Goal: Task Accomplishment & Management: Complete application form

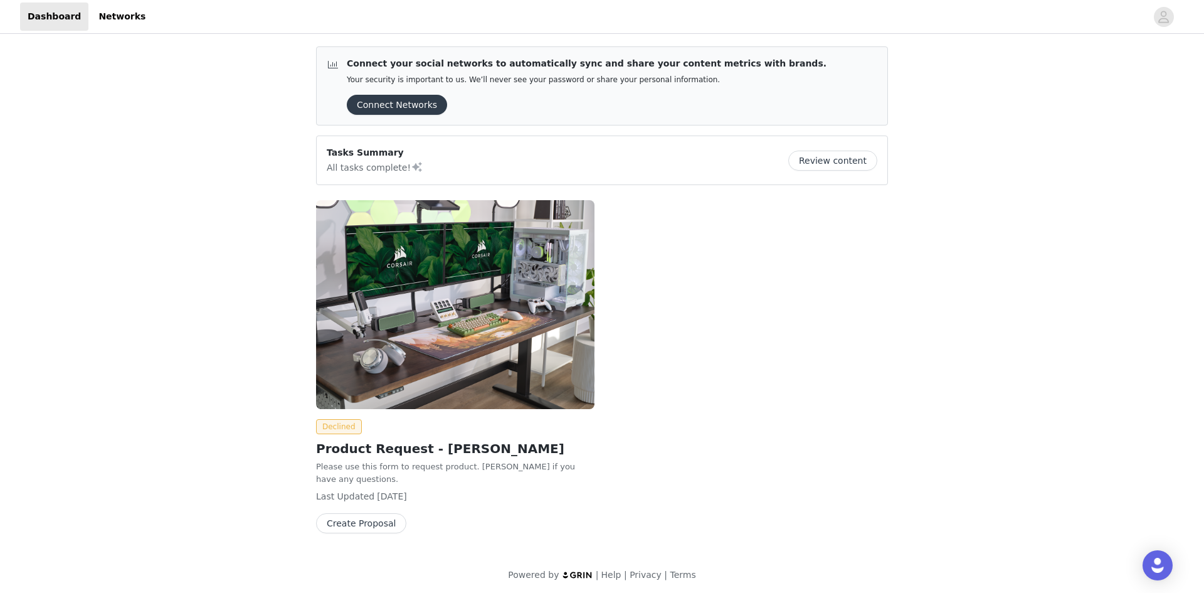
click at [349, 514] on button "Create Proposal" at bounding box center [361, 523] width 90 height 20
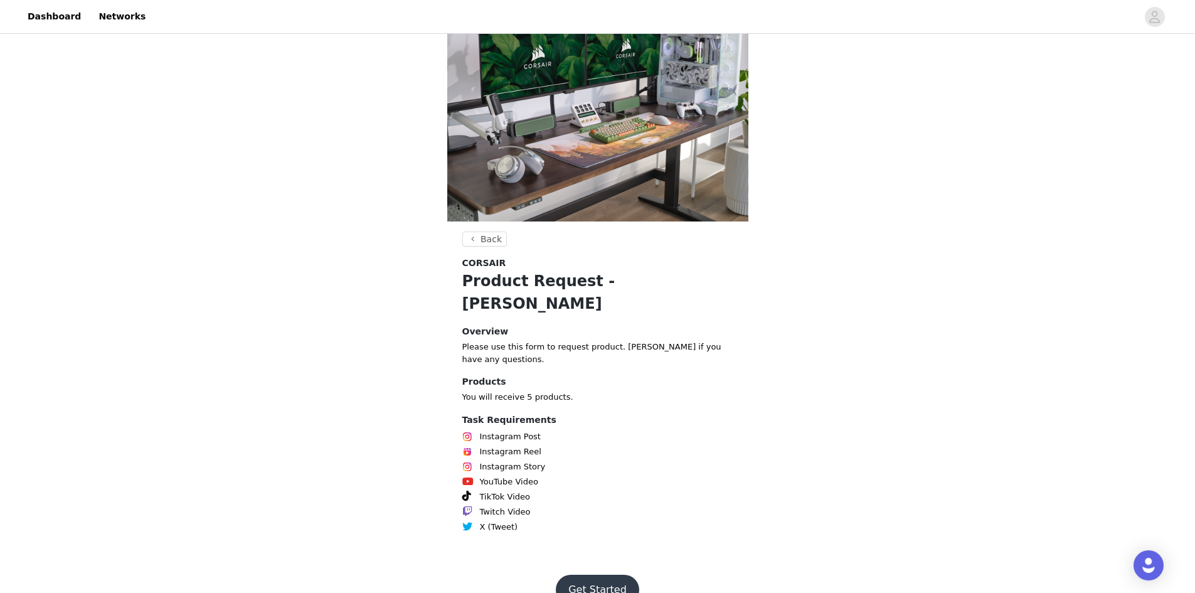
scroll to position [45, 0]
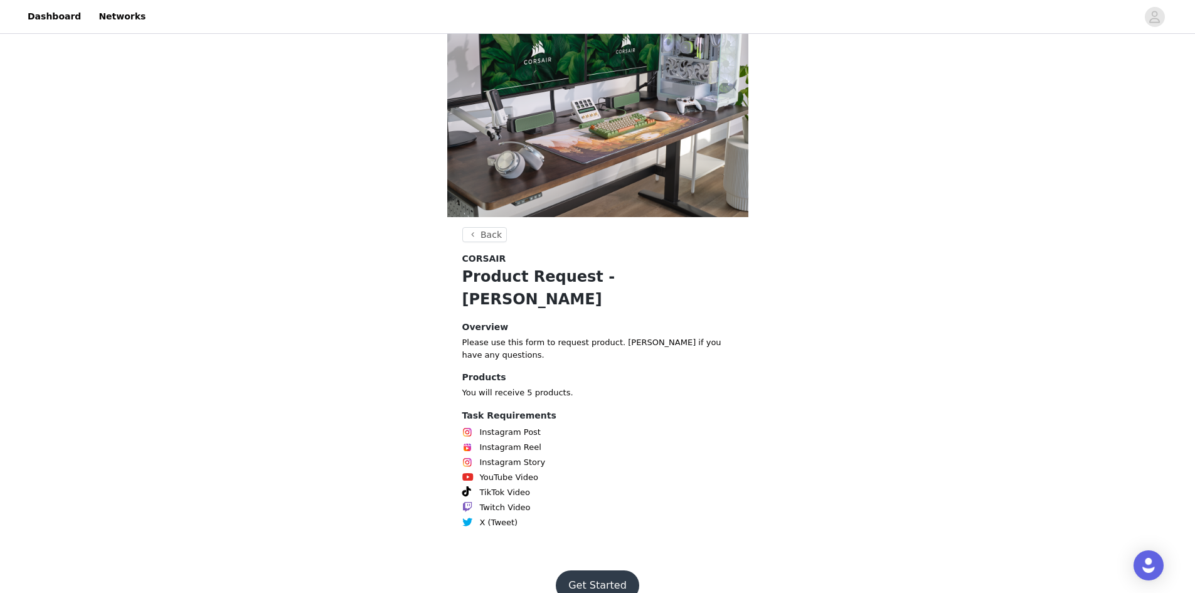
click at [600, 570] on button "Get Started" at bounding box center [597, 585] width 83 height 30
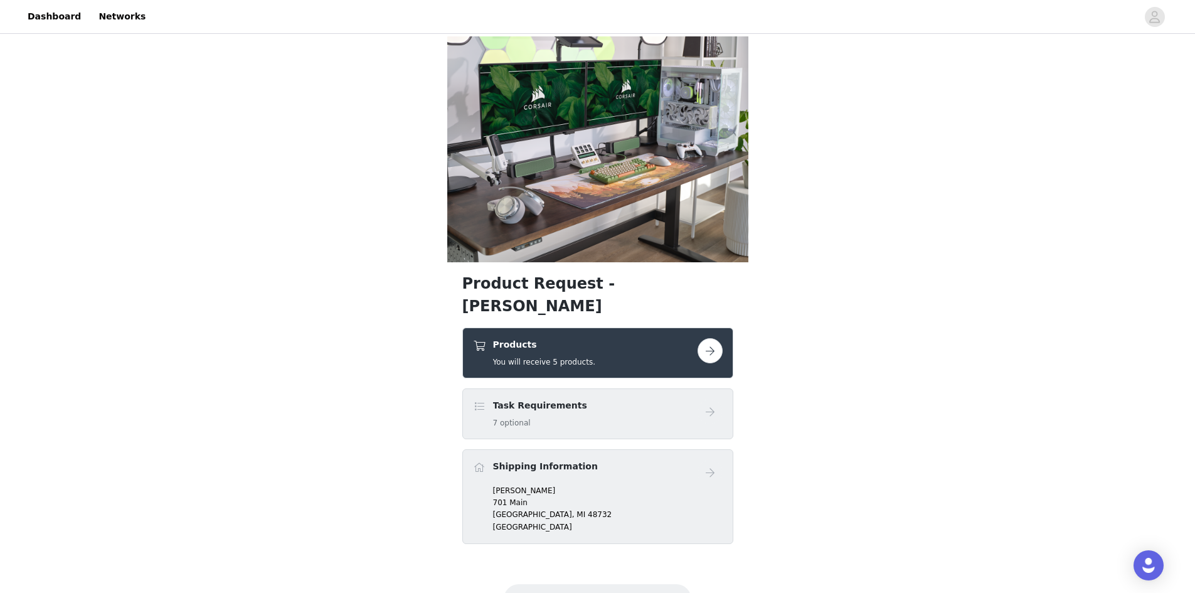
click at [712, 338] on button "button" at bounding box center [710, 350] width 25 height 25
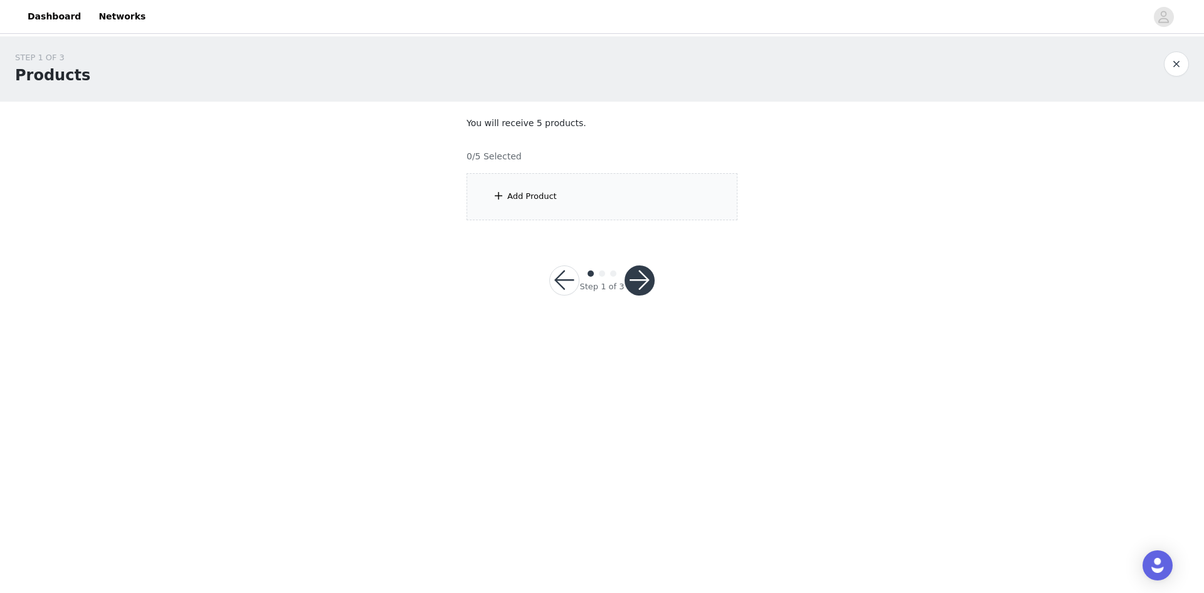
click at [553, 203] on div "Add Product" at bounding box center [602, 196] width 271 height 47
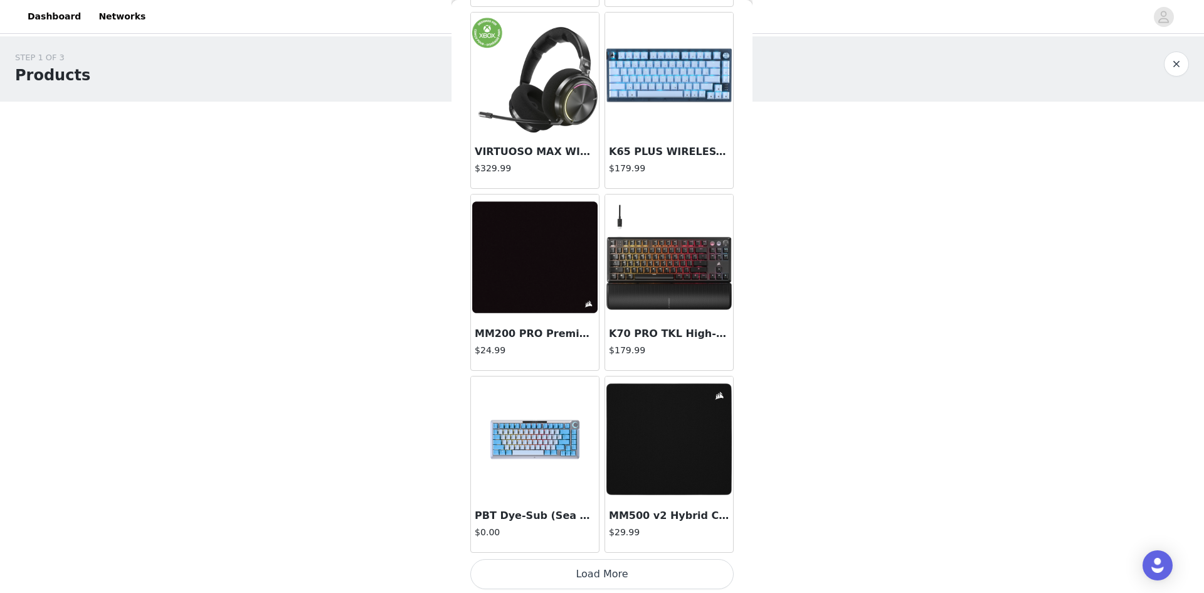
scroll to position [1327, 0]
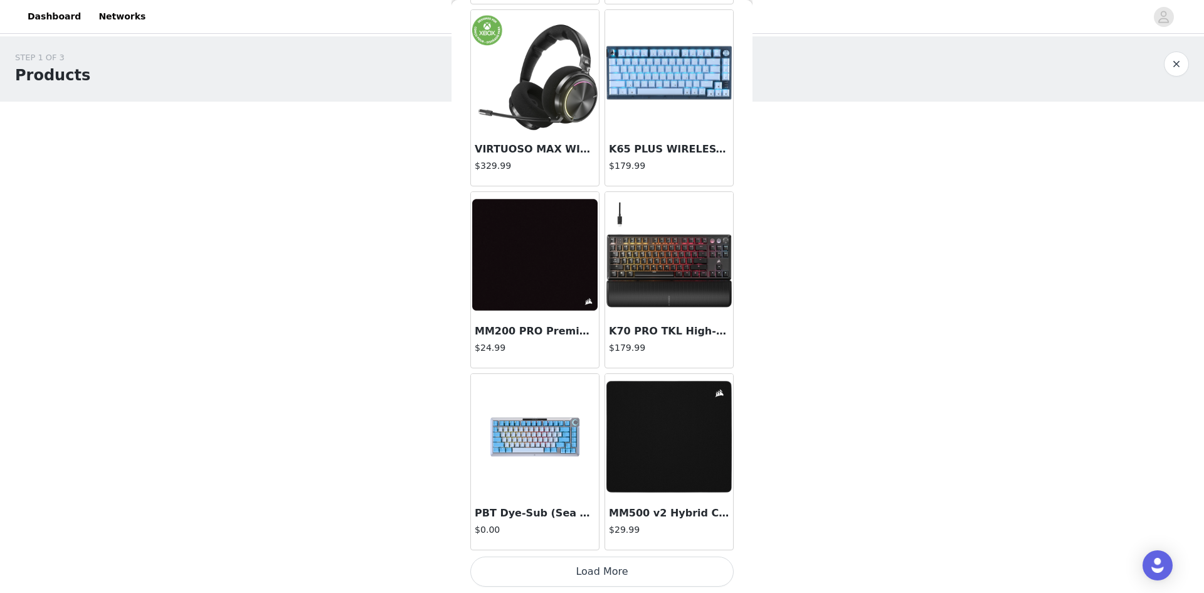
click at [576, 571] on button "Load More" at bounding box center [601, 571] width 263 height 30
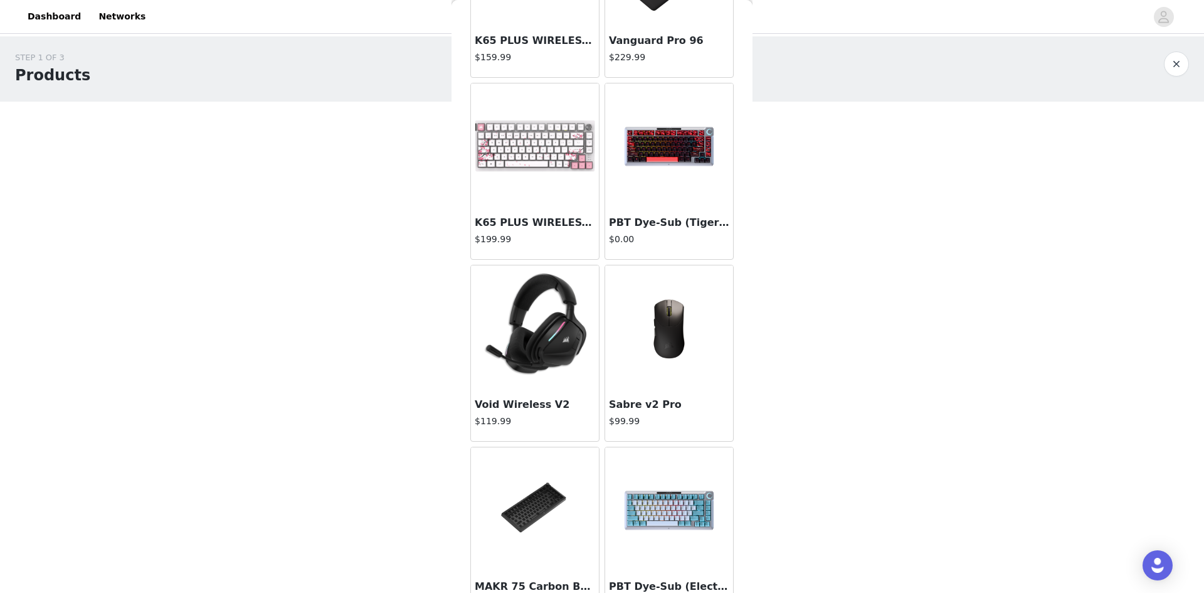
scroll to position [3146, 0]
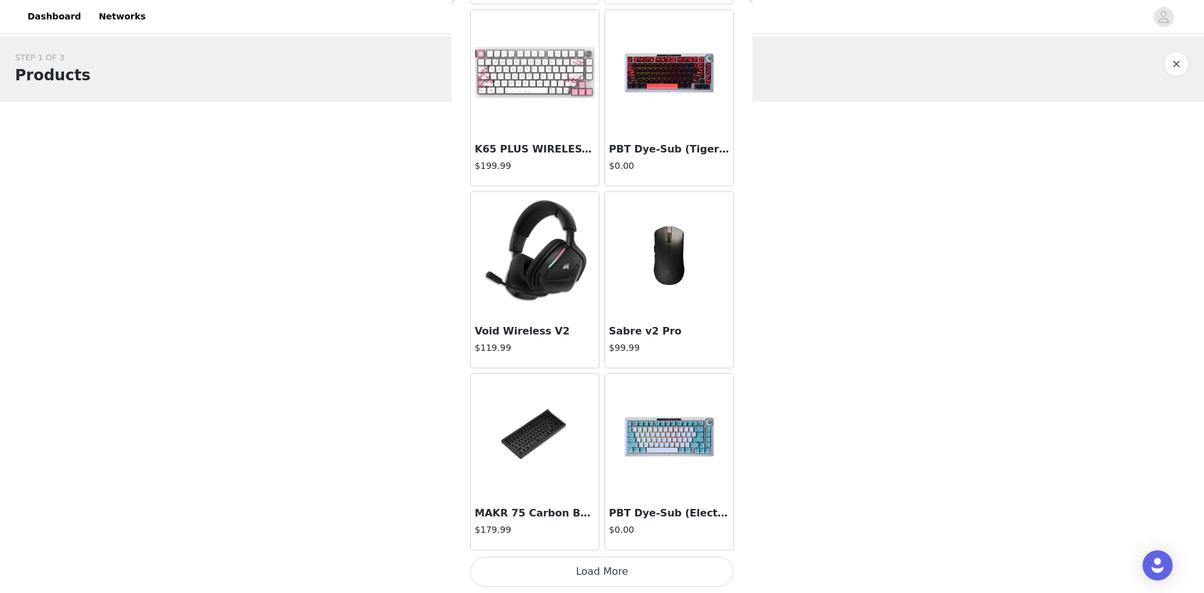
click at [593, 563] on button "Load More" at bounding box center [601, 571] width 263 height 30
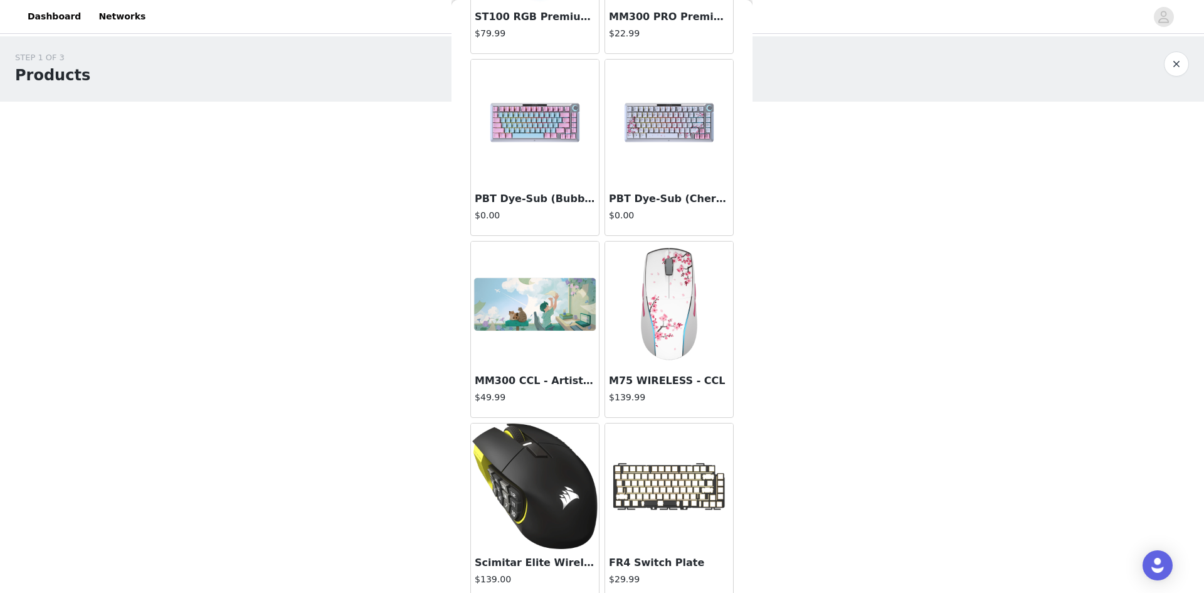
scroll to position [4965, 0]
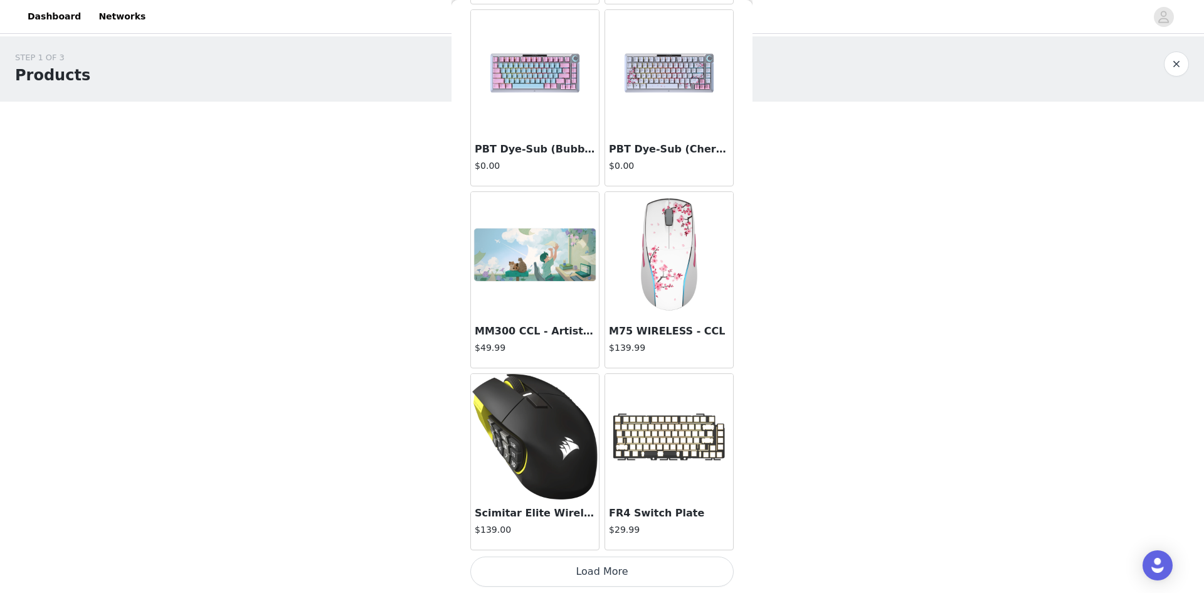
click at [599, 576] on button "Load More" at bounding box center [601, 571] width 263 height 30
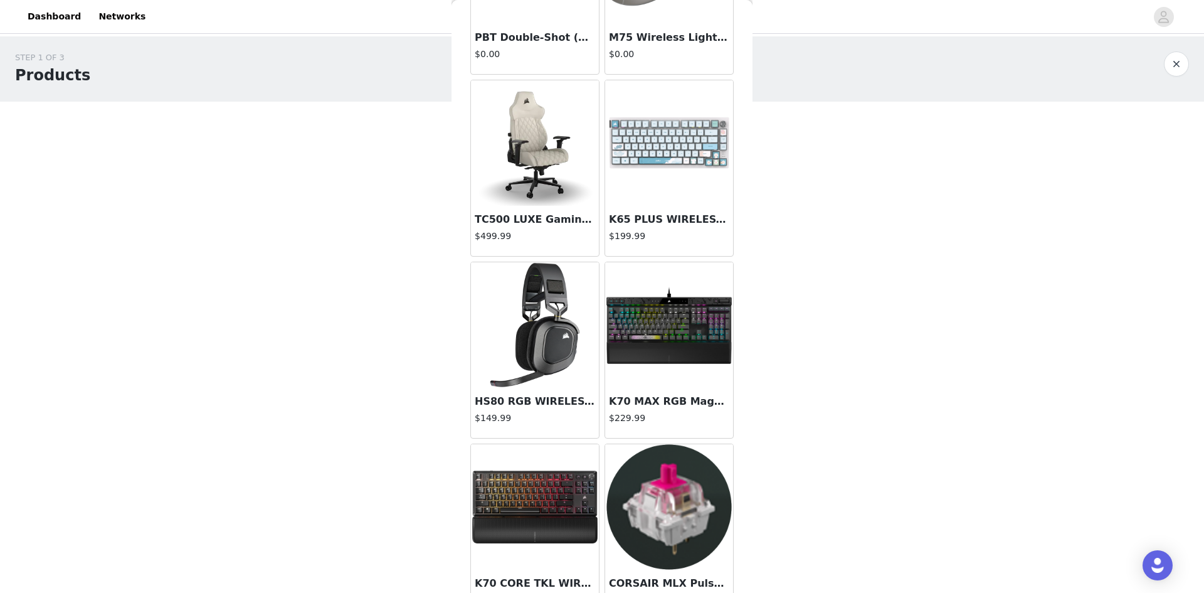
scroll to position [277, 0]
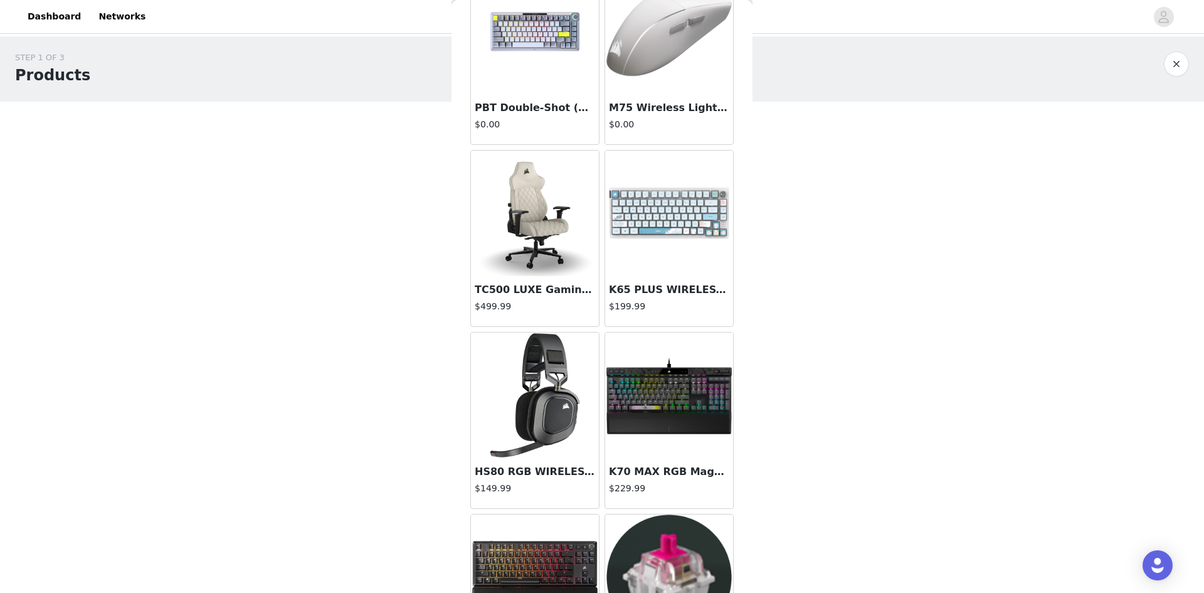
click at [539, 222] on img at bounding box center [534, 213] width 125 height 125
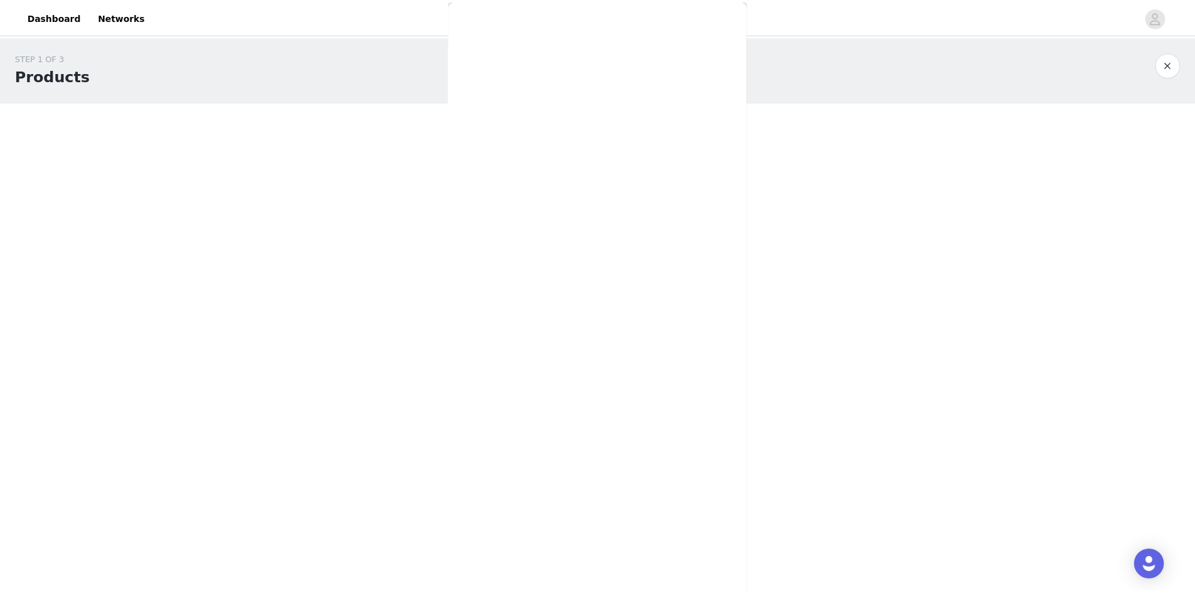
scroll to position [0, 0]
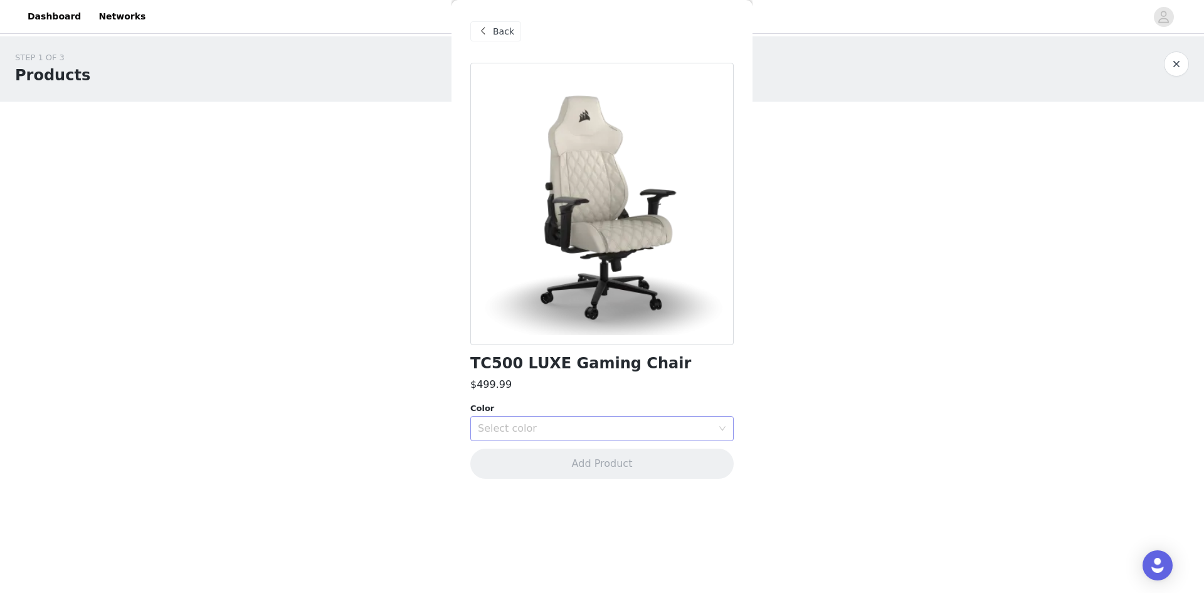
click at [544, 432] on div "Select color" at bounding box center [595, 428] width 235 height 13
click at [506, 454] on li "Sherwood" at bounding box center [601, 456] width 263 height 20
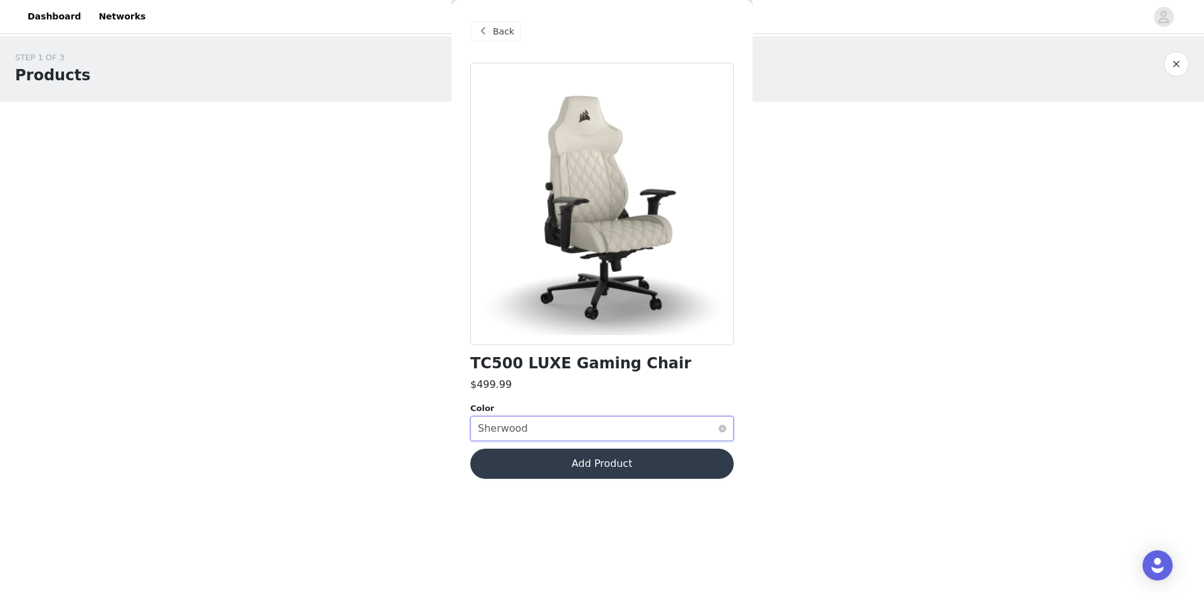
click at [526, 425] on div "Select color Sherwood" at bounding box center [598, 429] width 240 height 24
click at [507, 423] on div "Sherwood" at bounding box center [503, 429] width 50 height 24
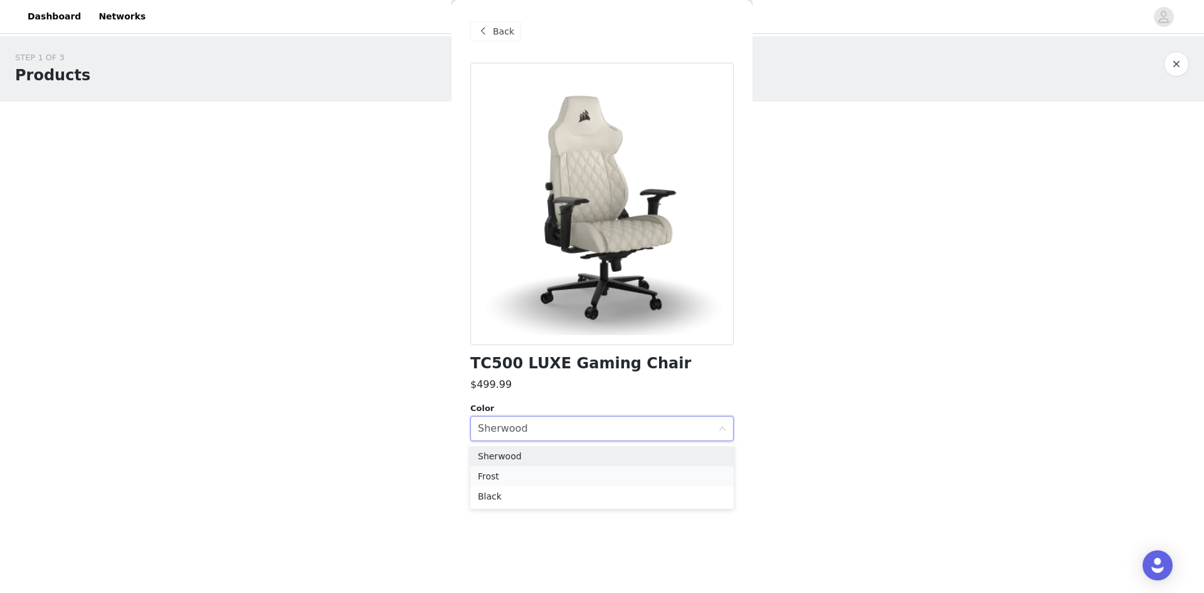
click at [499, 479] on li "Frost" at bounding box center [601, 476] width 263 height 20
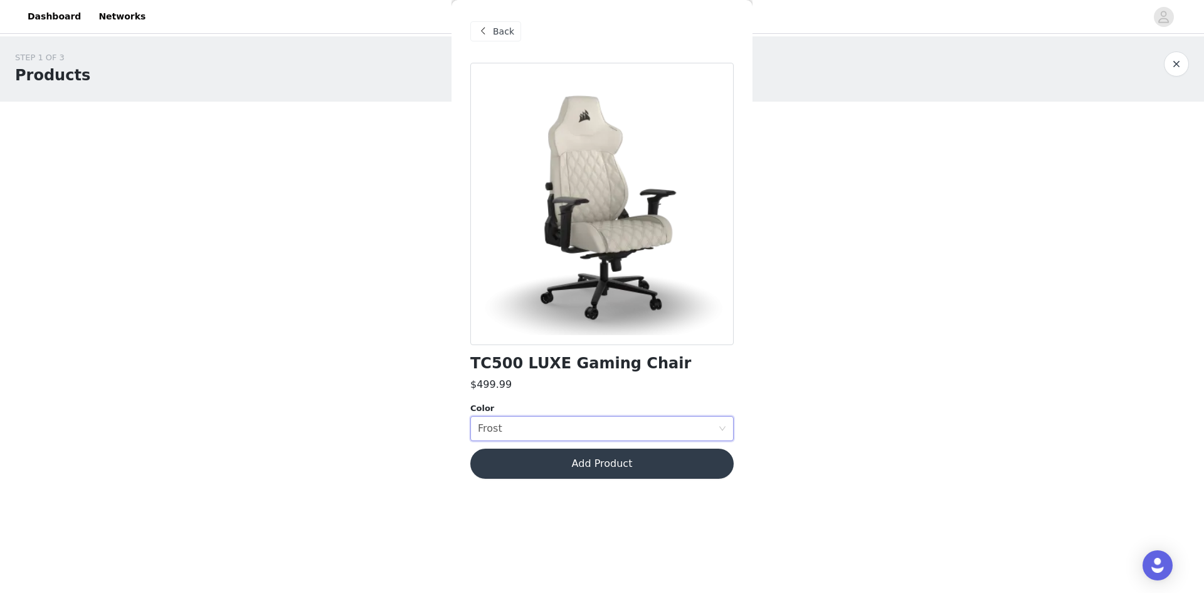
click at [504, 459] on button "Add Product" at bounding box center [601, 464] width 263 height 30
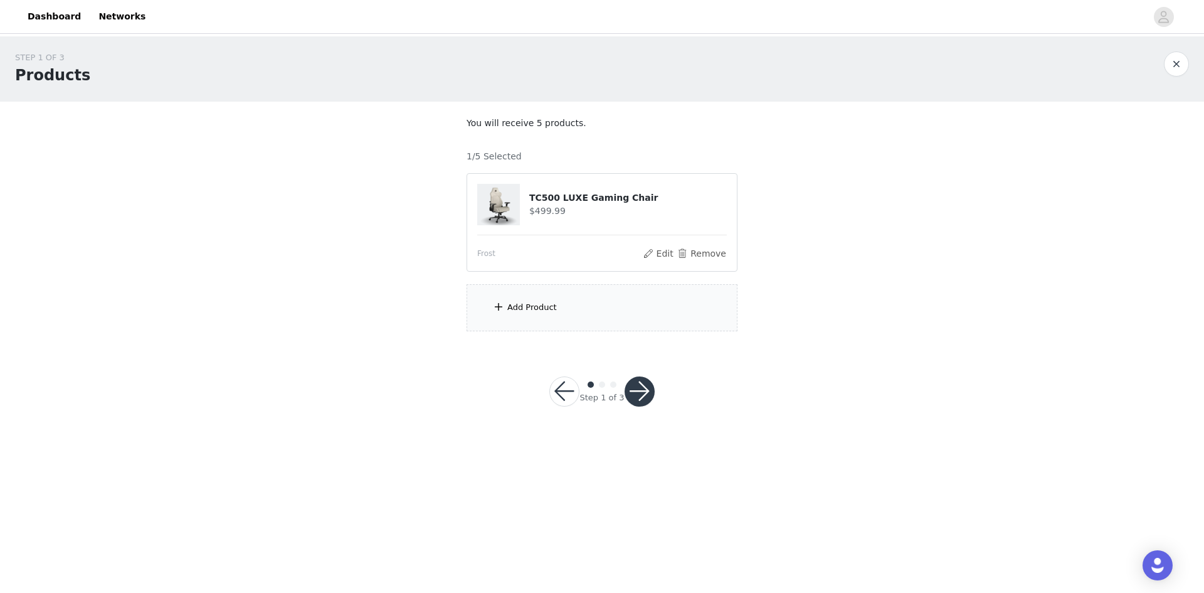
click at [635, 391] on button "button" at bounding box center [640, 391] width 30 height 30
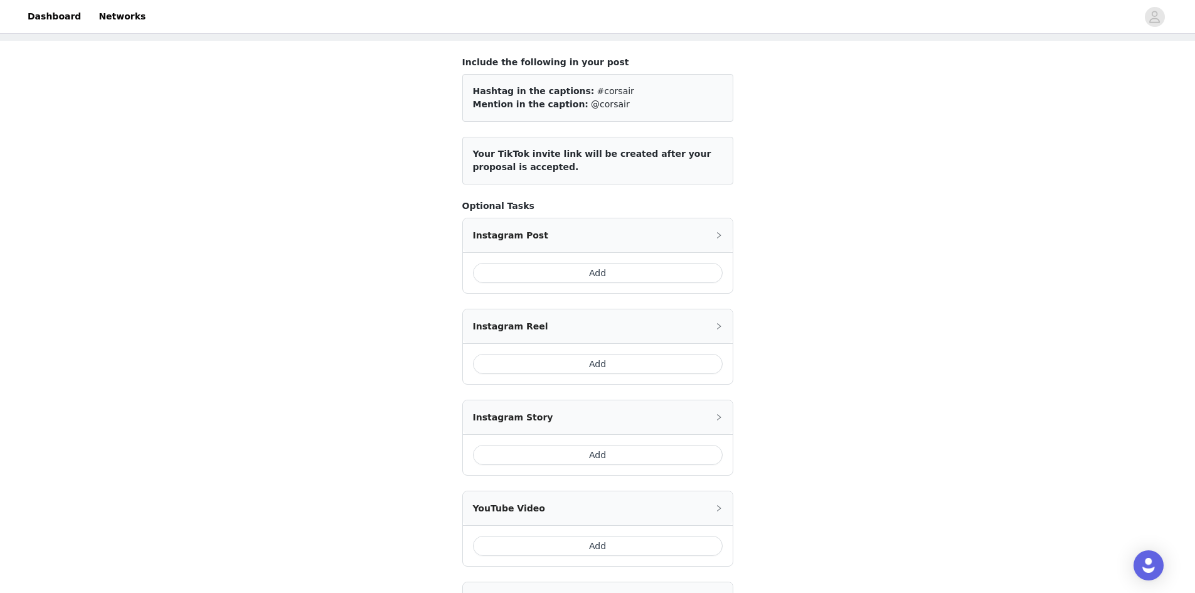
scroll to position [63, 0]
click at [571, 276] on button "Add" at bounding box center [598, 271] width 250 height 20
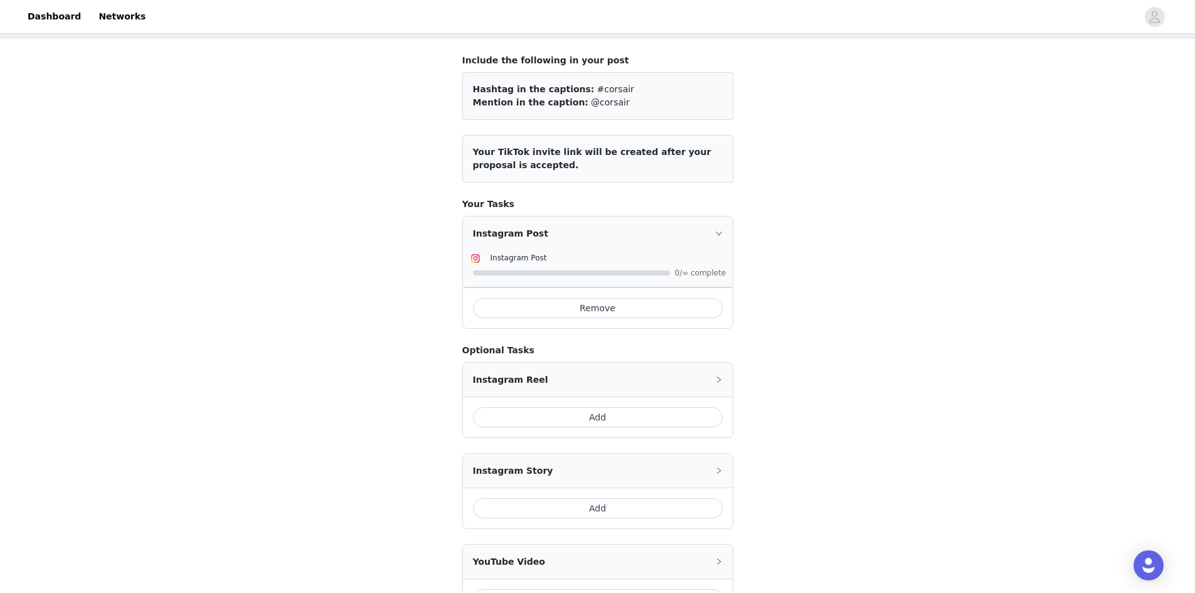
click at [526, 413] on button "Add" at bounding box center [598, 417] width 250 height 20
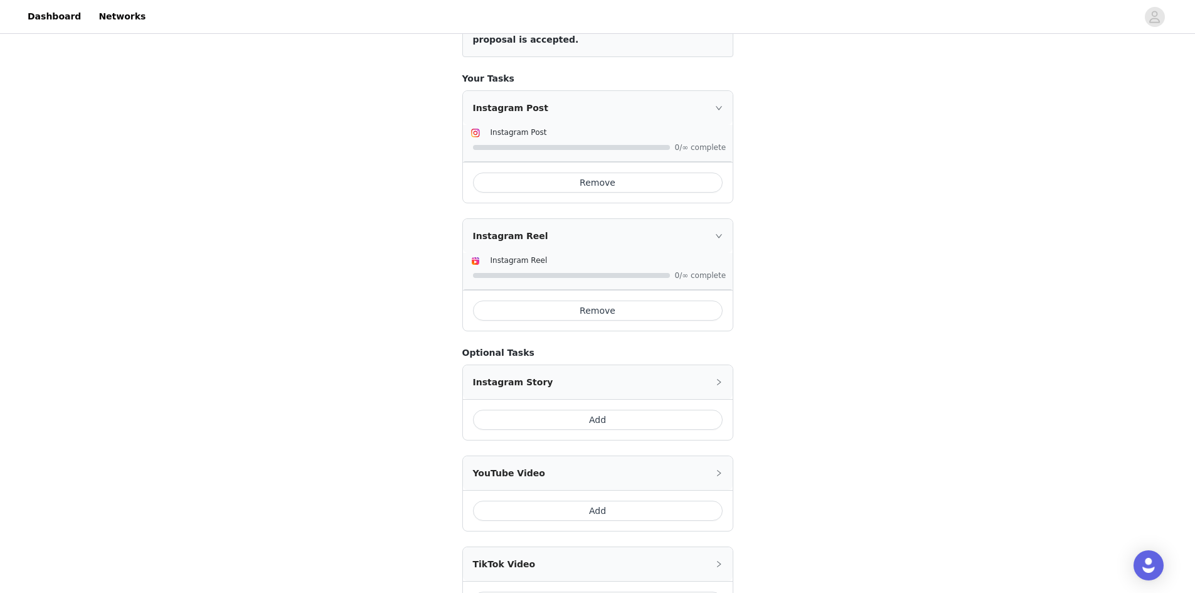
click at [524, 415] on button "Add" at bounding box center [598, 420] width 250 height 20
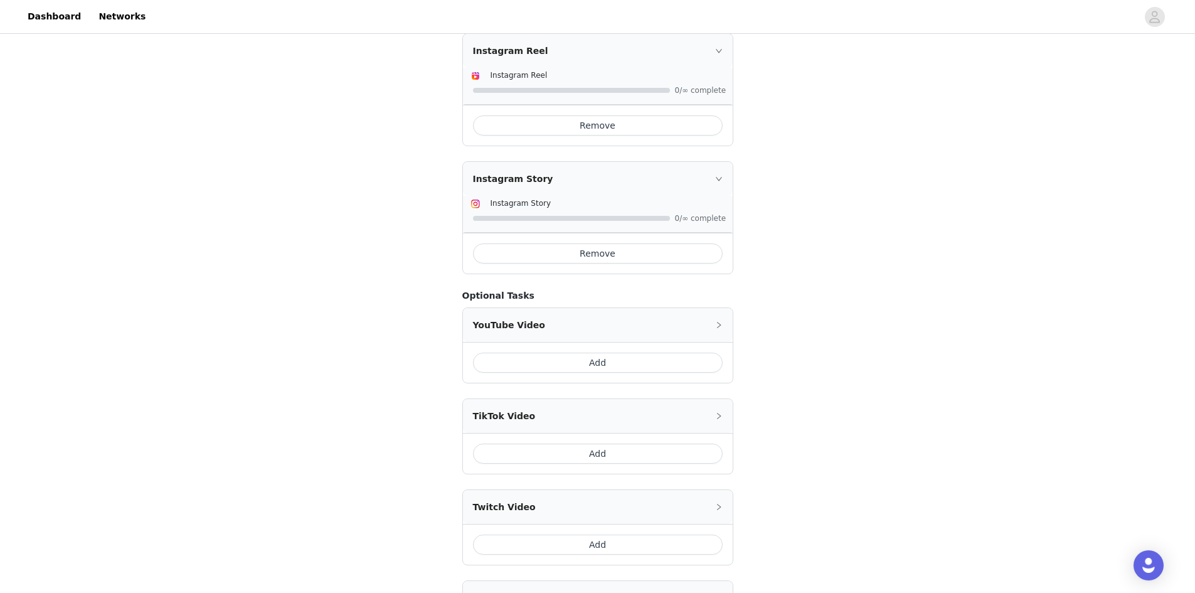
scroll to position [376, 0]
click at [511, 451] on button "Add" at bounding box center [598, 450] width 250 height 20
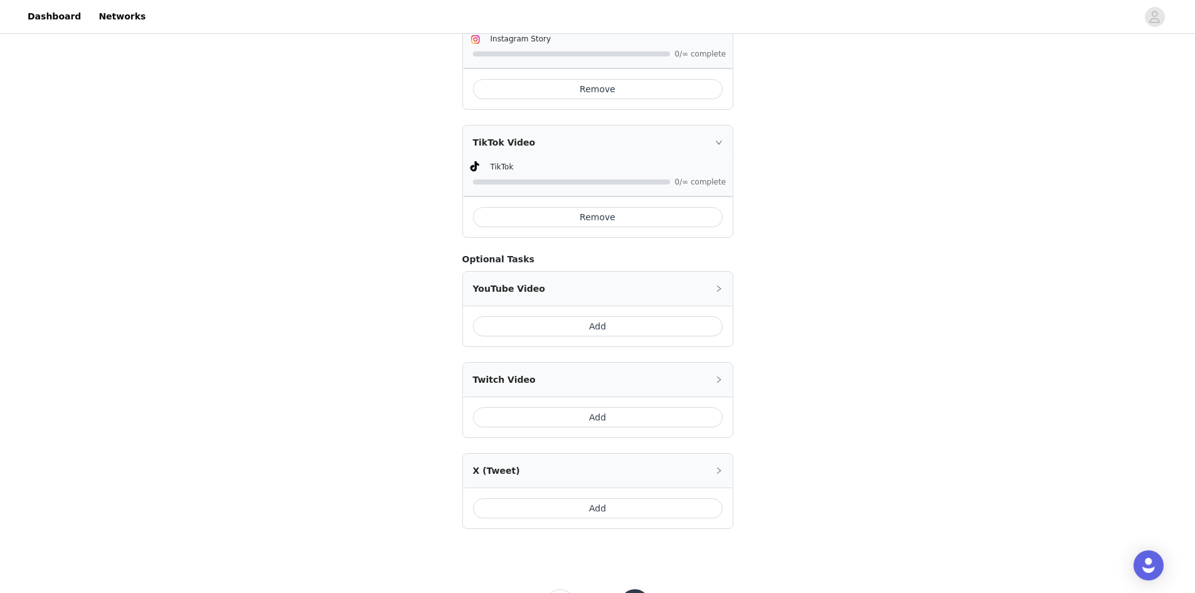
scroll to position [565, 0]
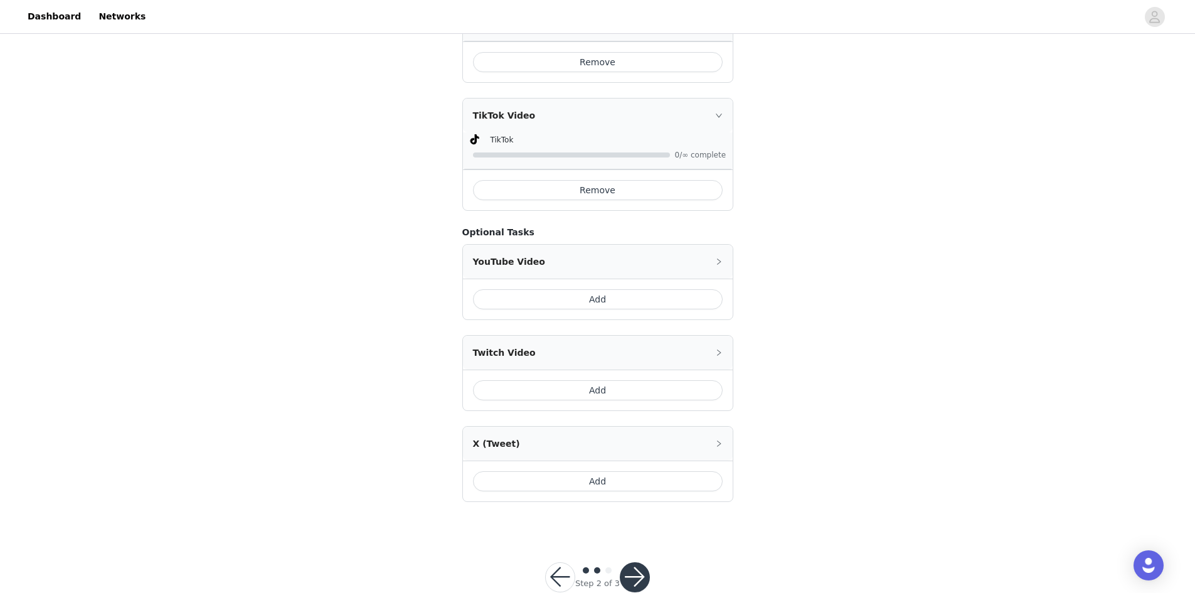
click at [523, 388] on button "Add" at bounding box center [598, 390] width 250 height 20
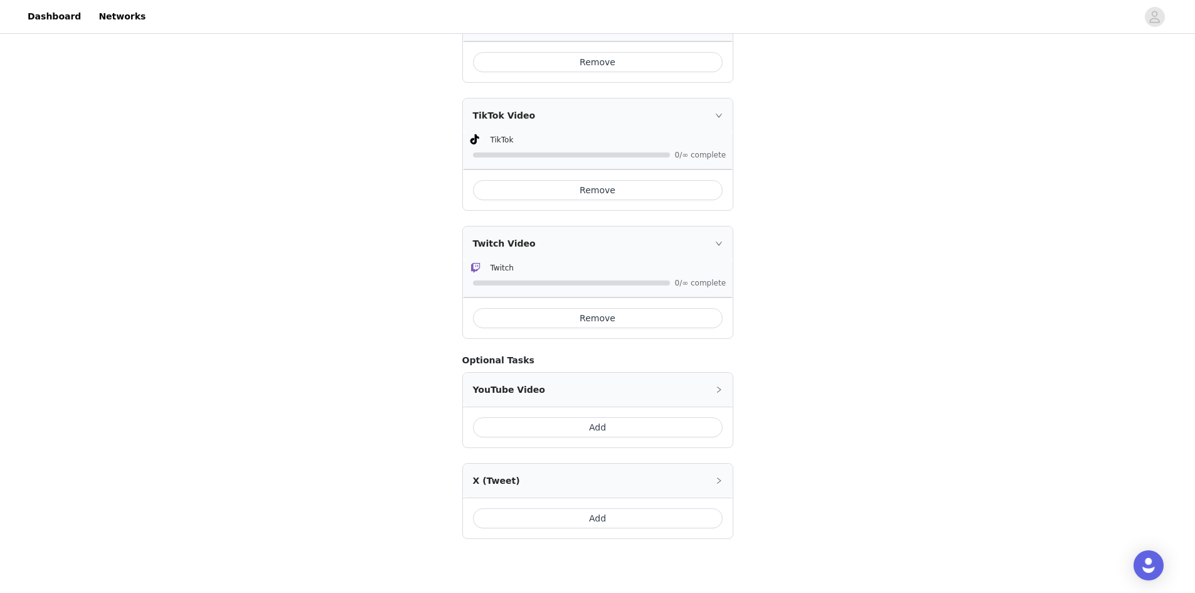
click at [536, 518] on button "Add" at bounding box center [598, 518] width 250 height 20
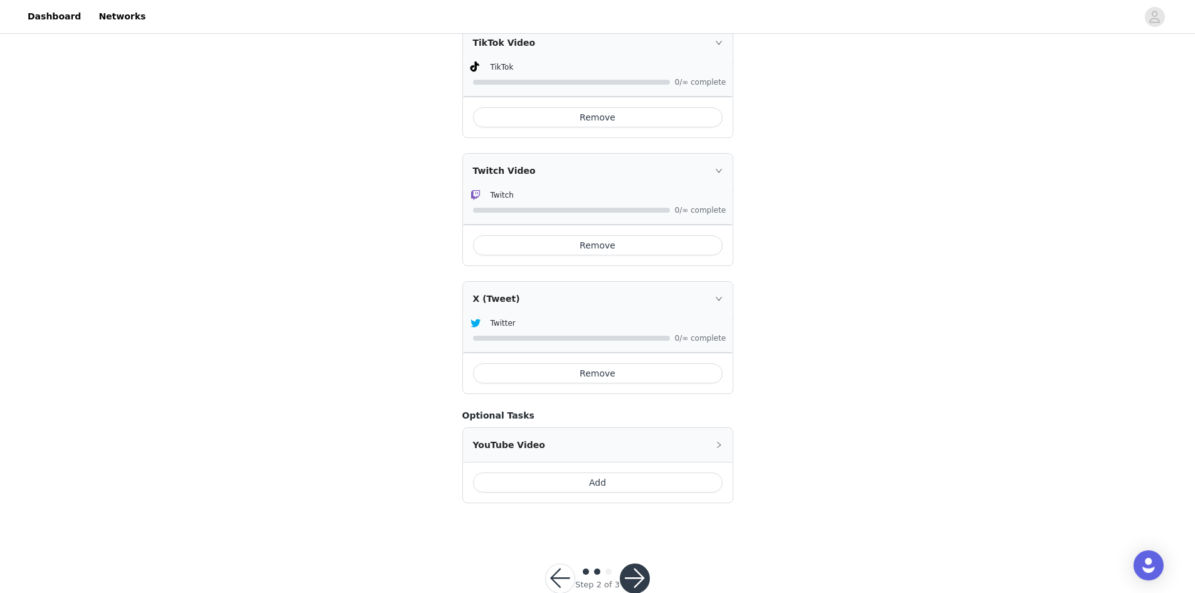
scroll to position [668, 0]
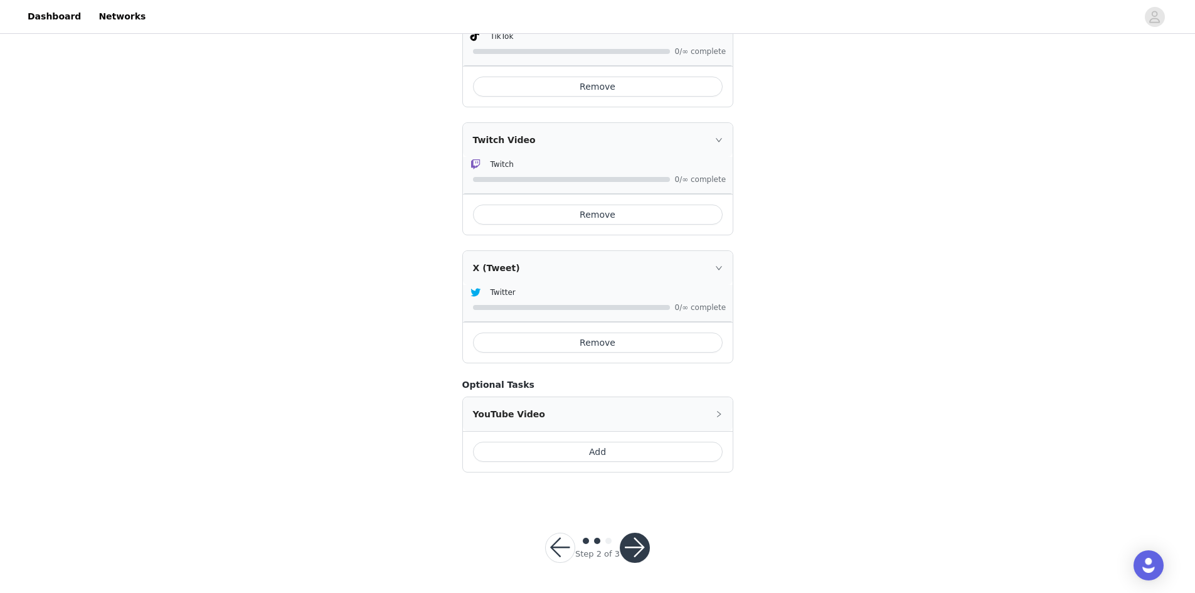
click at [639, 545] on button "button" at bounding box center [635, 548] width 30 height 30
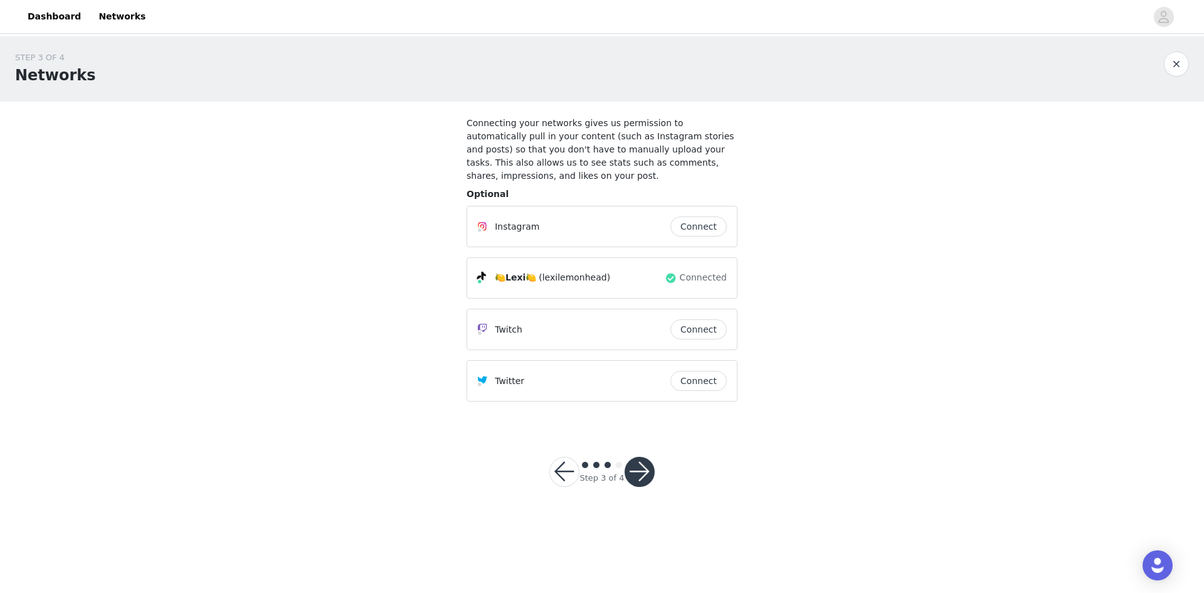
click at [684, 321] on button "Connect" at bounding box center [699, 329] width 56 height 20
click at [701, 216] on button "Connect" at bounding box center [699, 226] width 56 height 20
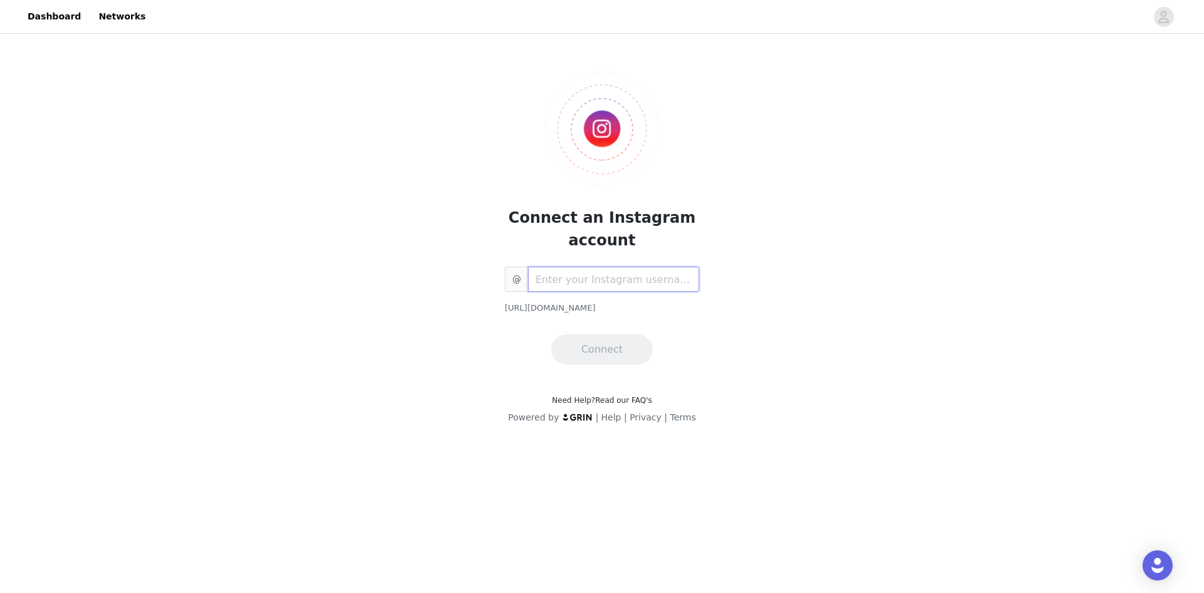
click at [597, 282] on input "text" at bounding box center [613, 279] width 171 height 25
type input "lexilemonhead"
click at [583, 348] on button "Connect" at bounding box center [602, 349] width 102 height 30
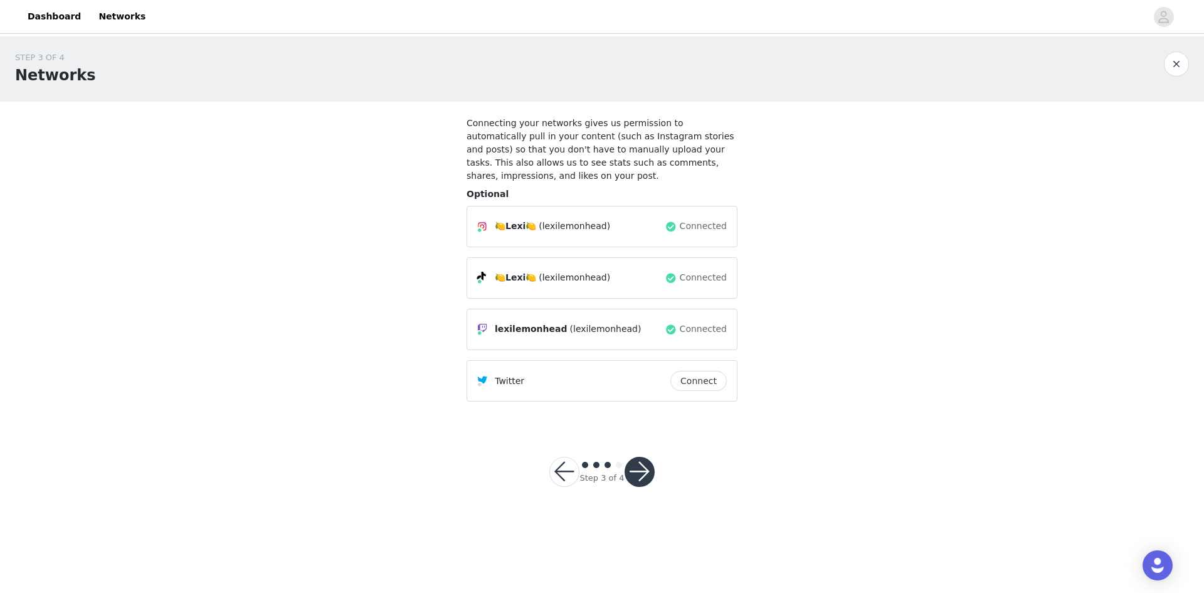
click at [696, 371] on button "Connect" at bounding box center [699, 381] width 56 height 20
click at [634, 457] on button "button" at bounding box center [640, 472] width 30 height 30
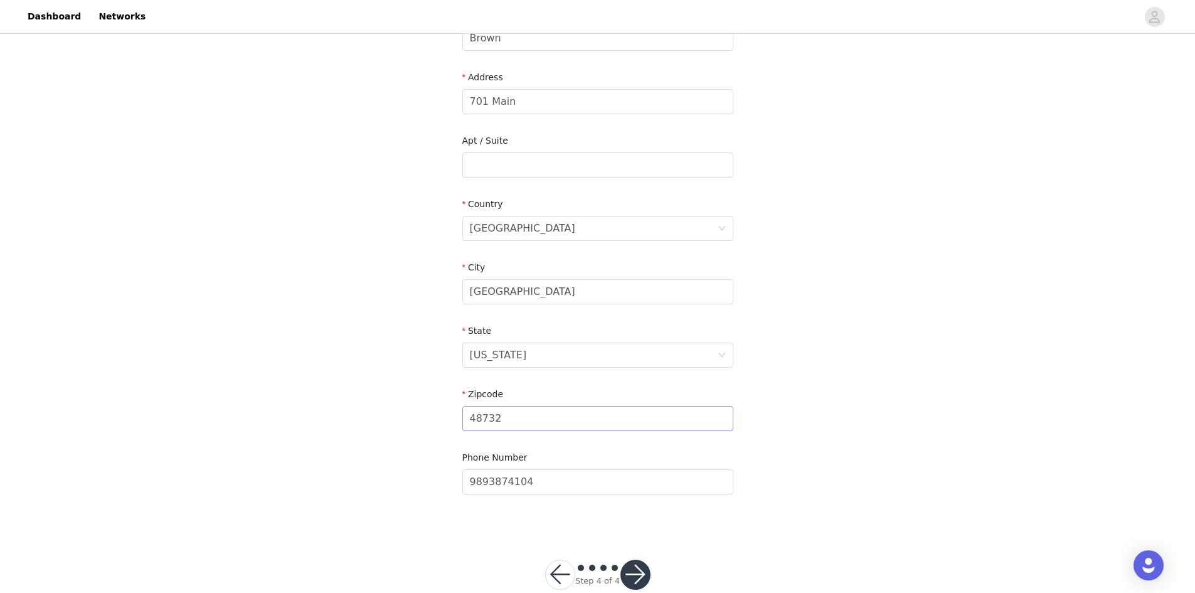
scroll to position [263, 0]
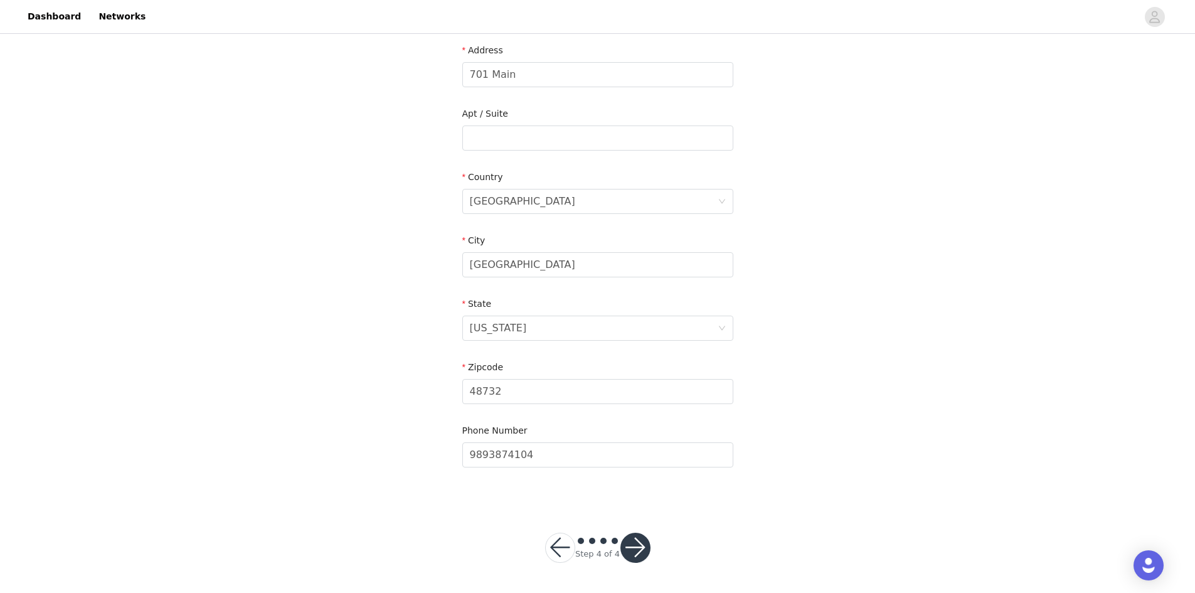
click at [643, 548] on button "button" at bounding box center [635, 548] width 30 height 30
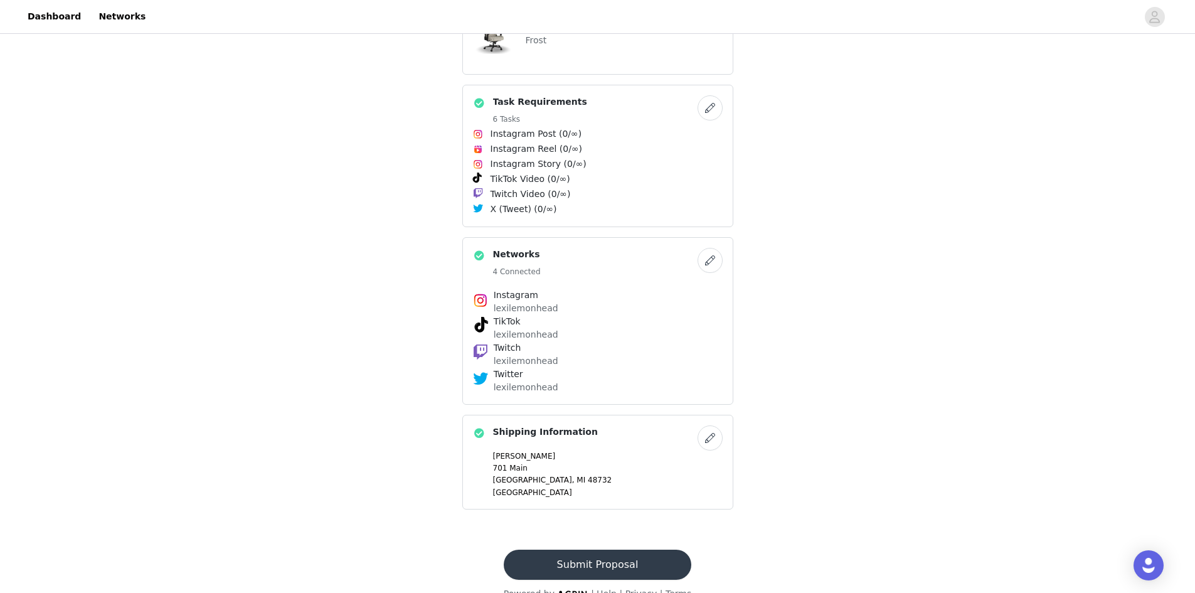
click at [610, 550] on button "Submit Proposal" at bounding box center [598, 565] width 188 height 30
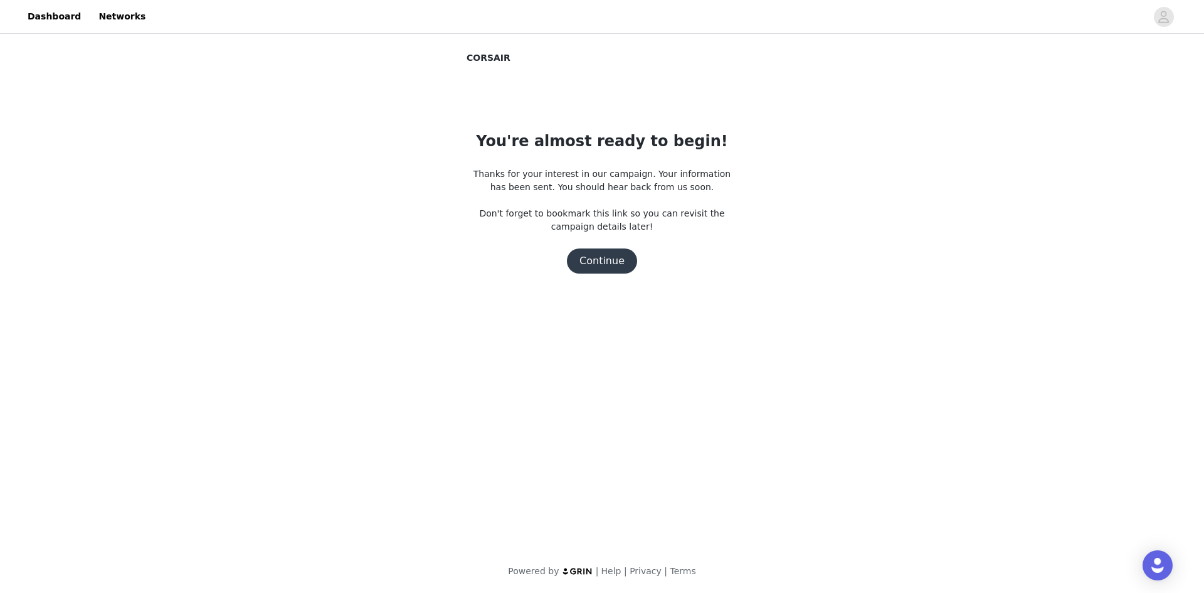
click at [602, 257] on button "Continue" at bounding box center [602, 260] width 70 height 25
